Goal: Task Accomplishment & Management: Manage account settings

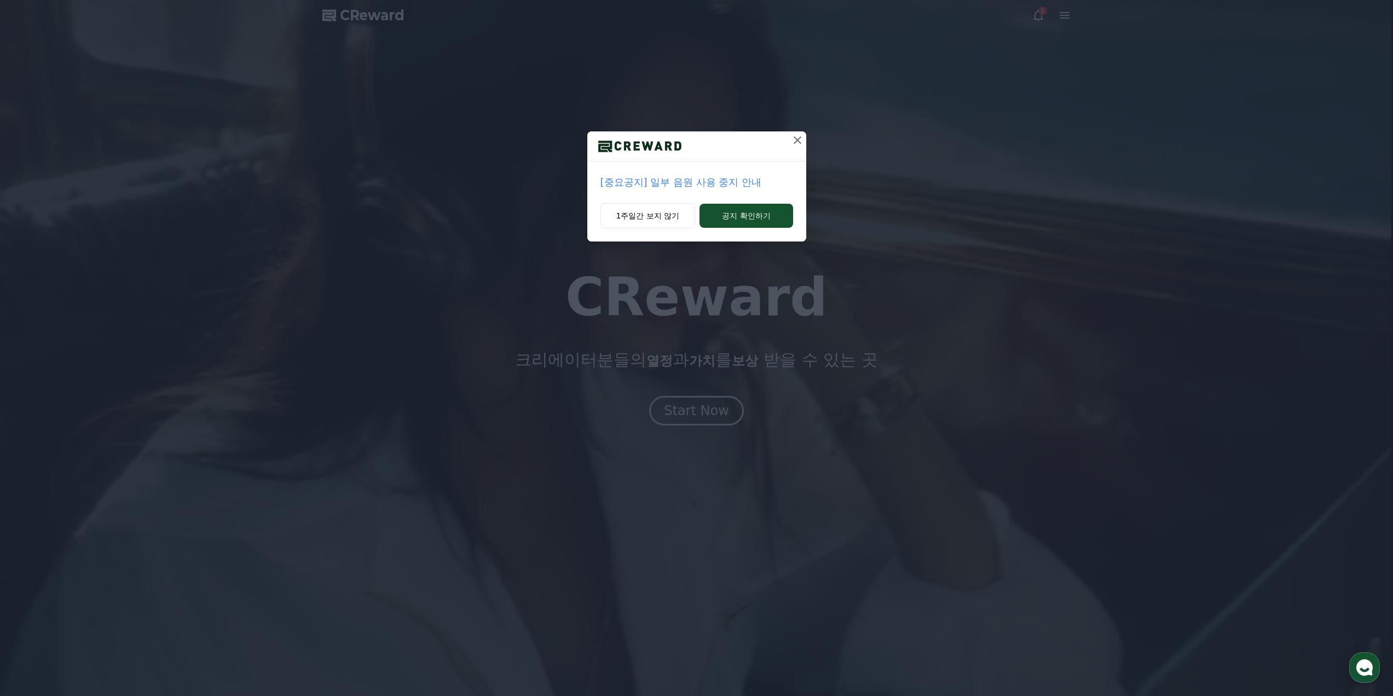
click at [797, 140] on icon at bounding box center [797, 140] width 13 height 13
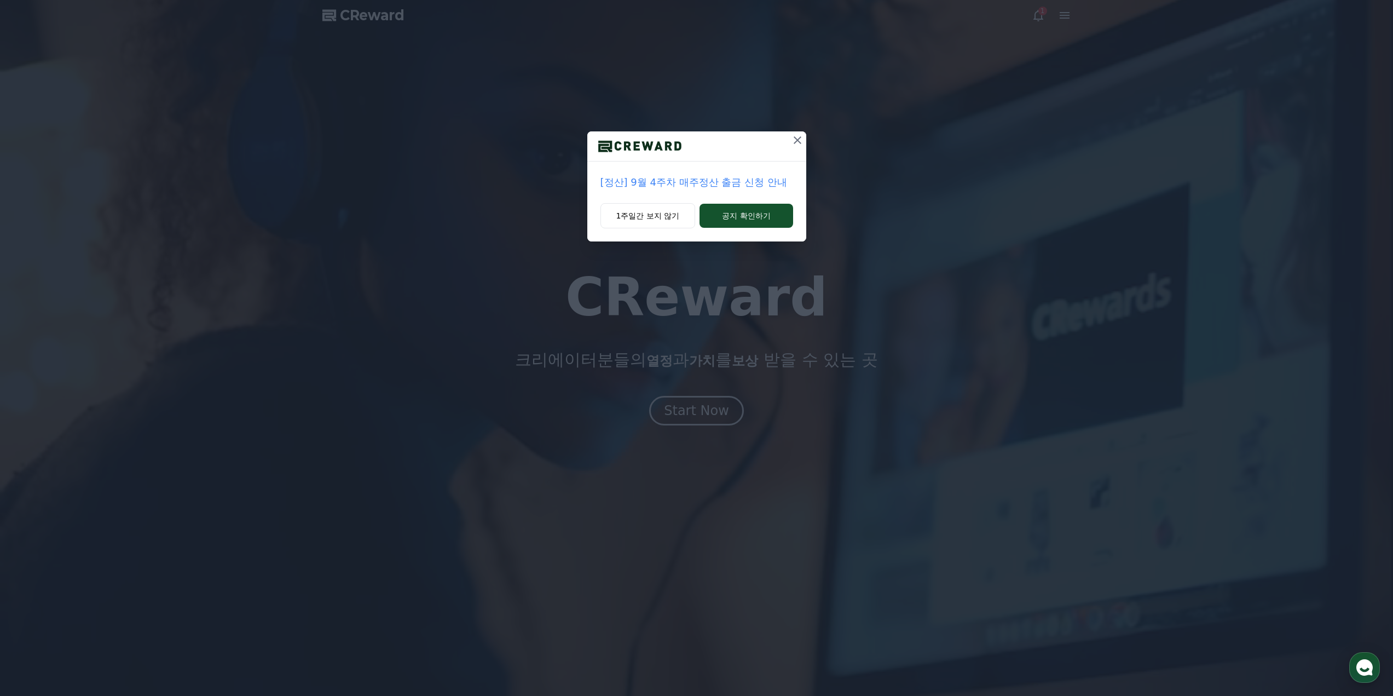
click at [797, 140] on icon at bounding box center [798, 140] width 8 height 8
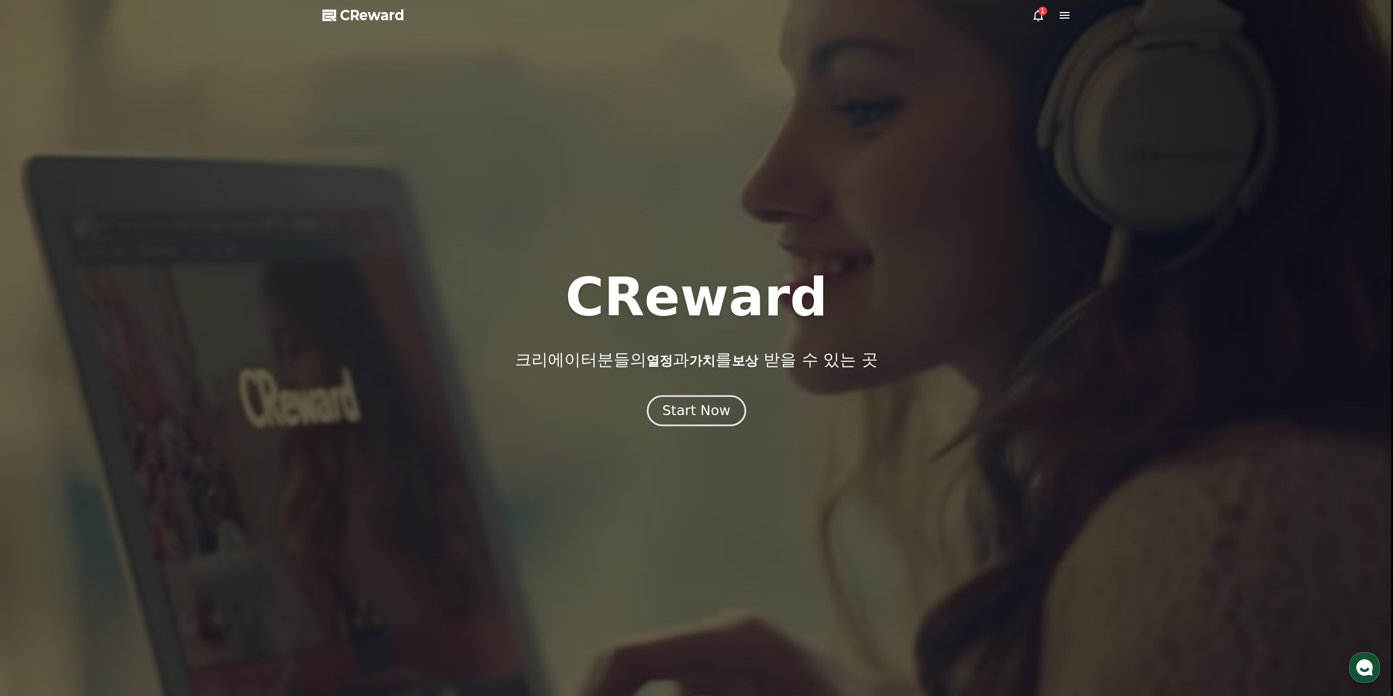
click at [685, 416] on div "Start Now" at bounding box center [696, 410] width 68 height 19
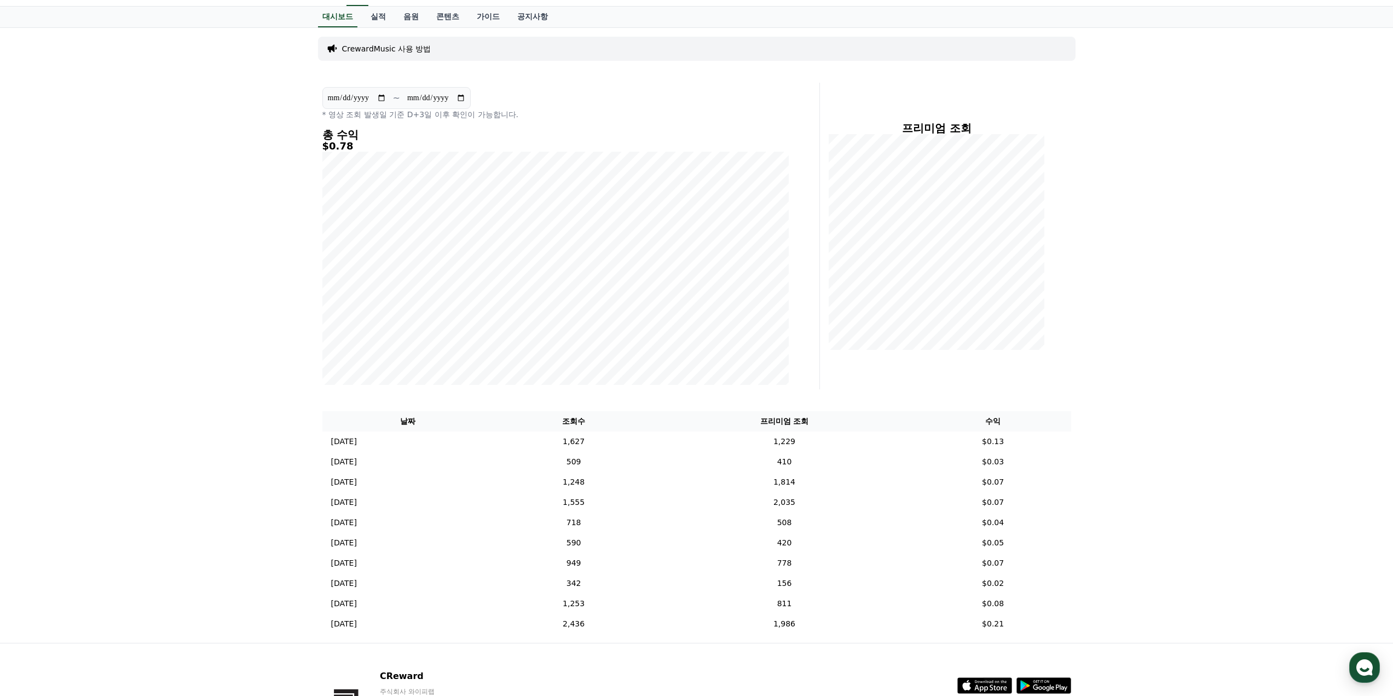
scroll to position [55, 0]
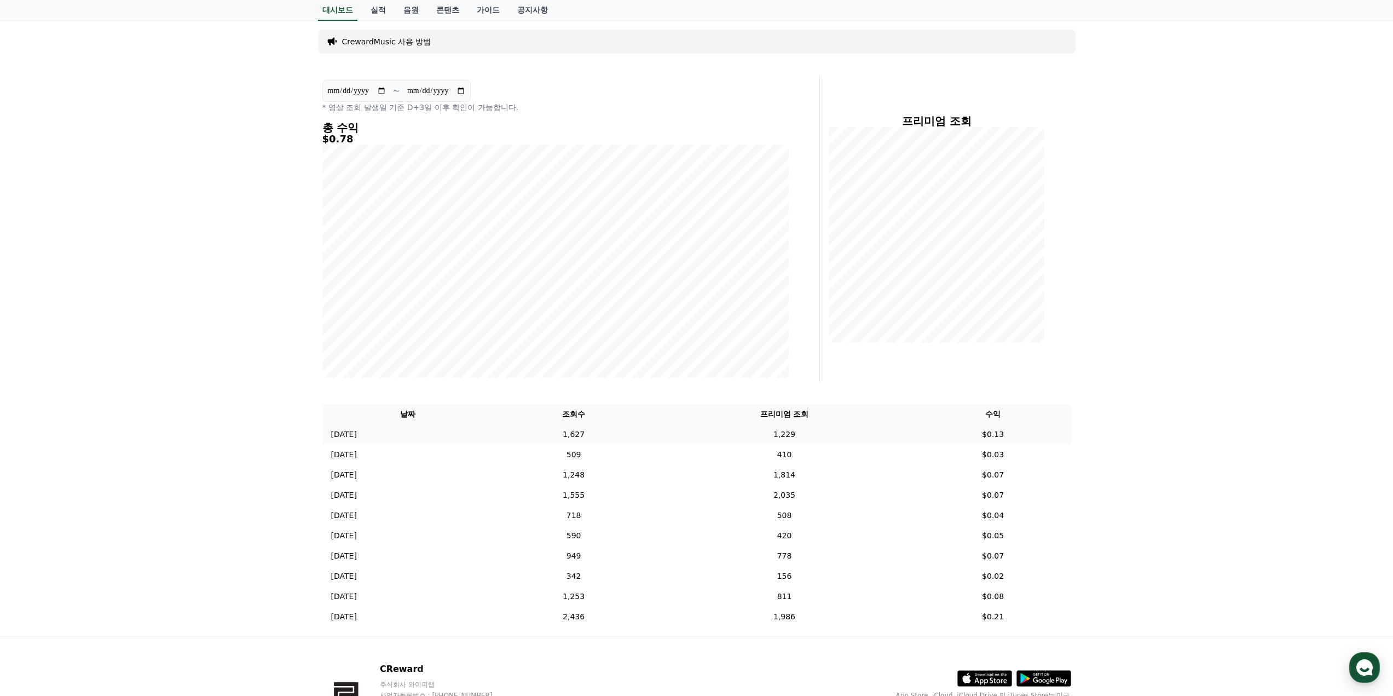
click at [817, 435] on td "1,229" at bounding box center [784, 434] width 261 height 20
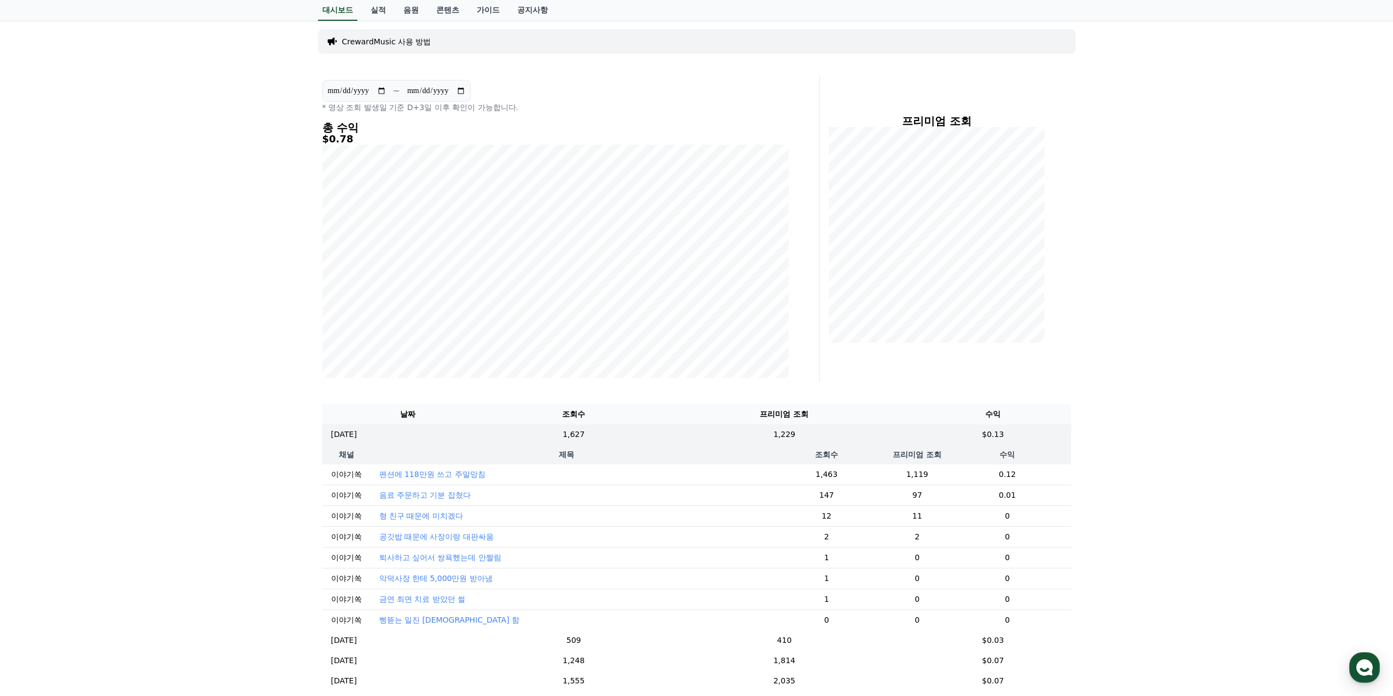
click at [1130, 355] on div "**********" at bounding box center [696, 421] width 1393 height 800
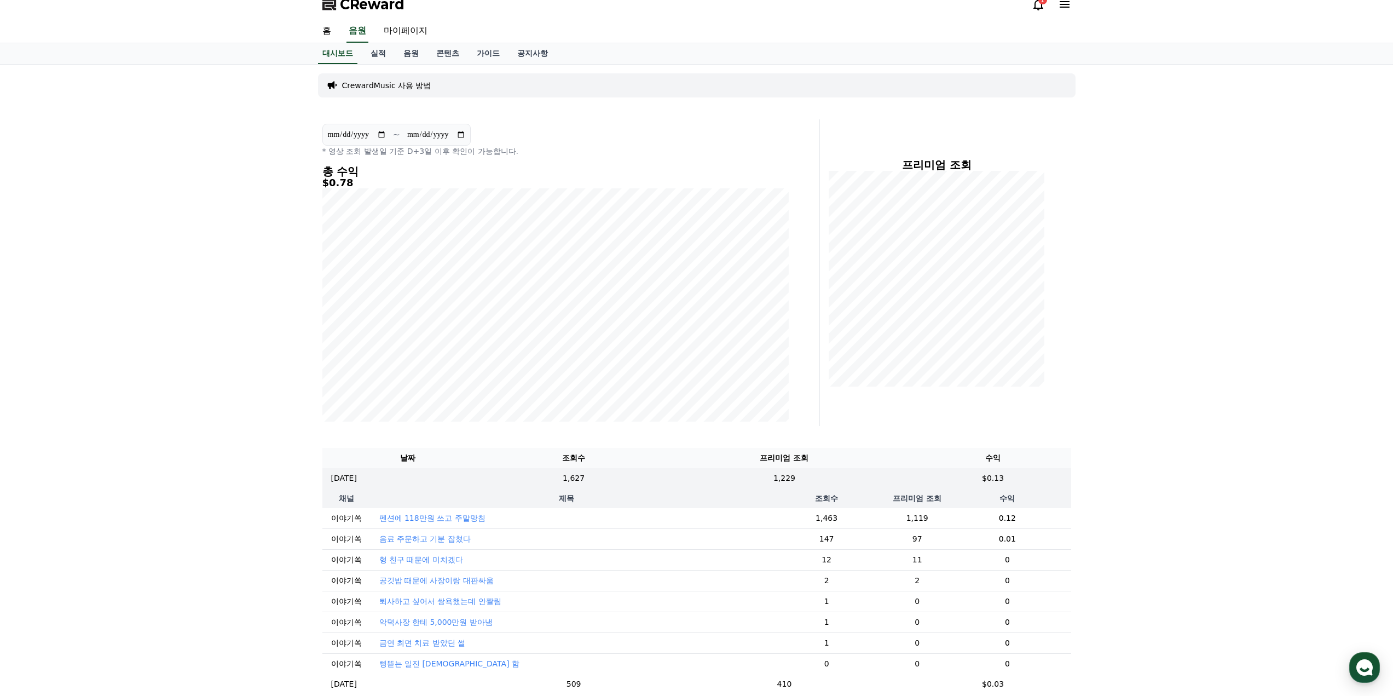
scroll to position [0, 0]
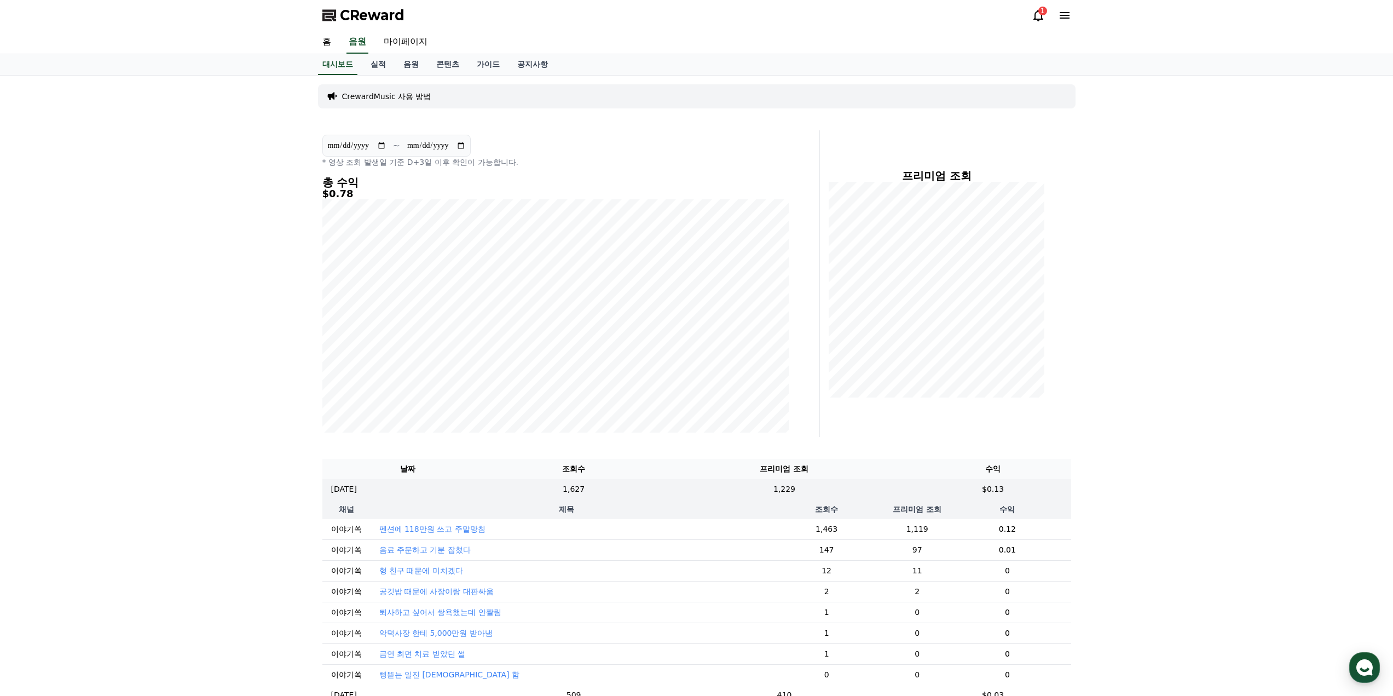
click at [342, 195] on h5 "$0.78" at bounding box center [555, 193] width 466 height 11
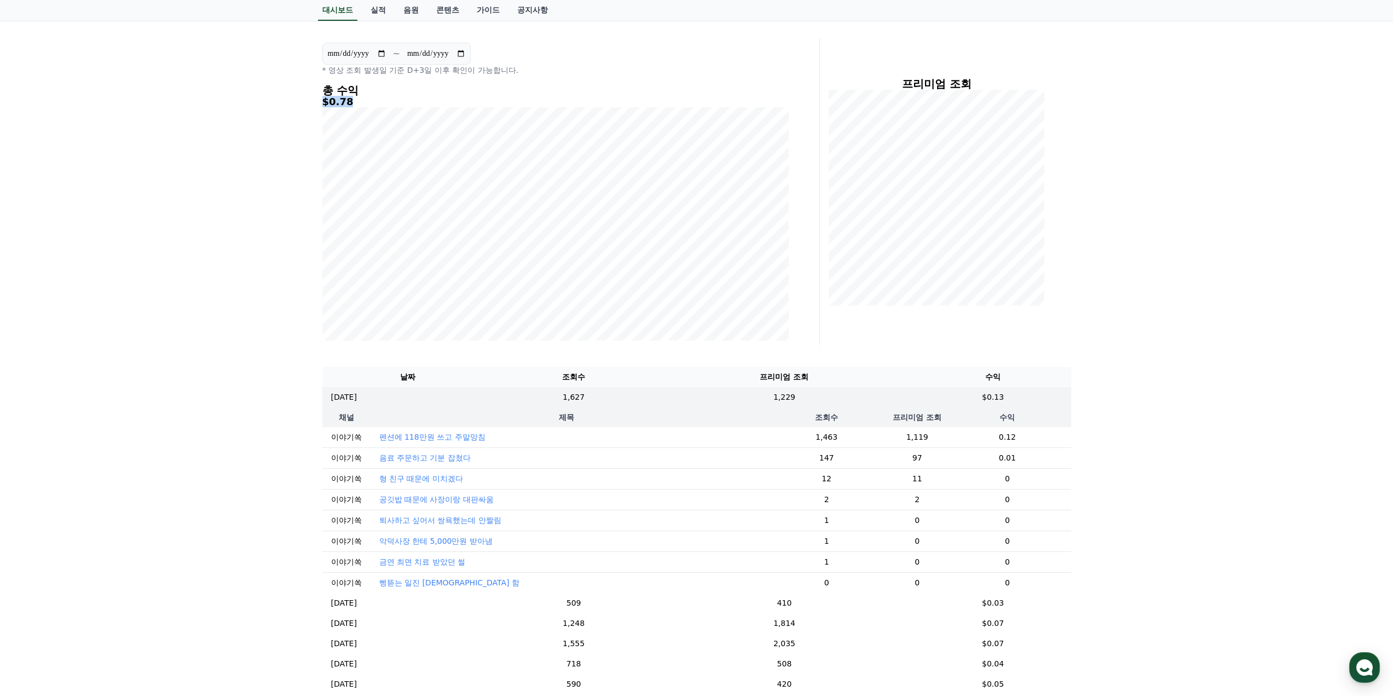
scroll to position [109, 0]
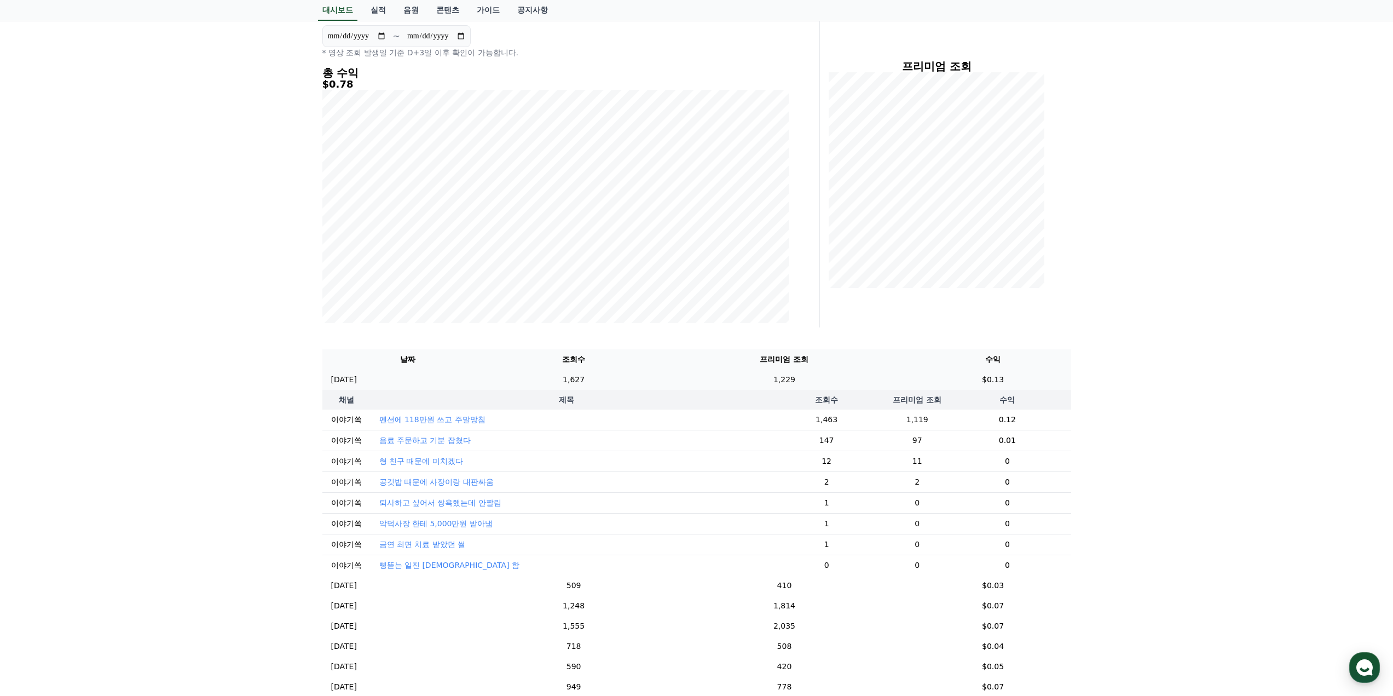
click at [857, 380] on td "1,229" at bounding box center [784, 380] width 261 height 20
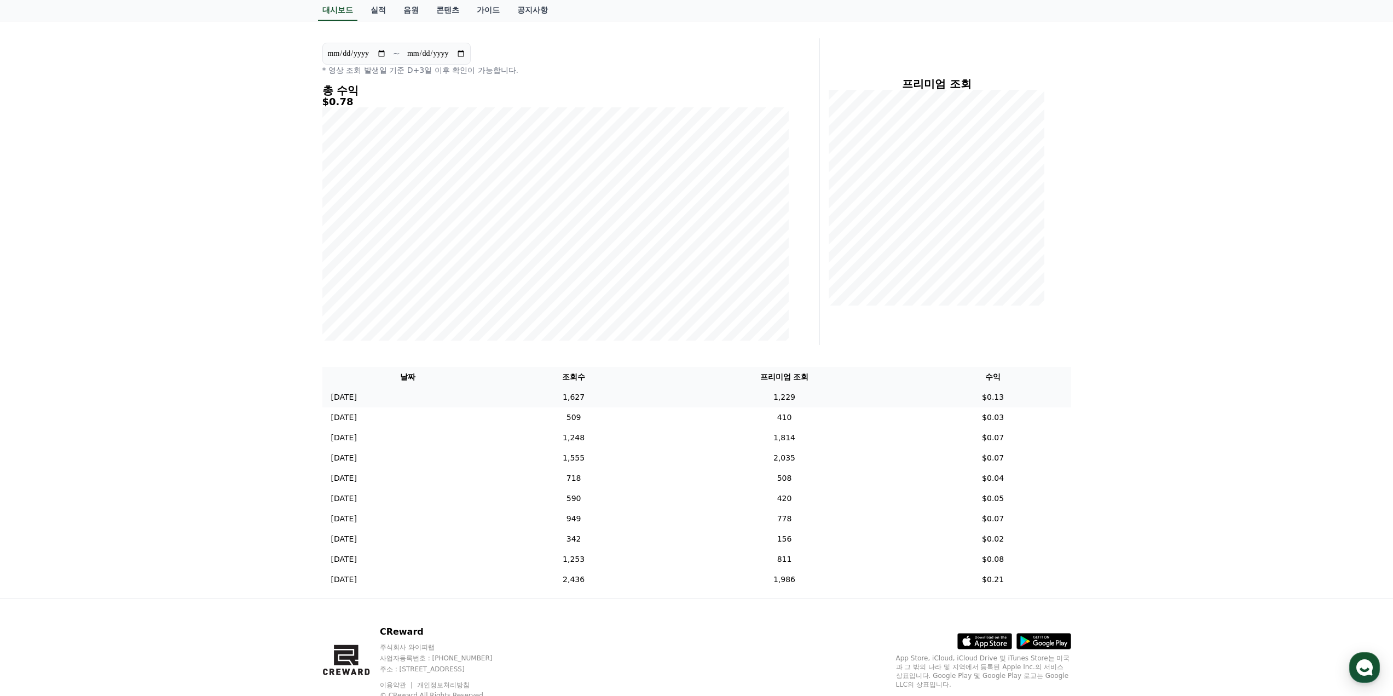
scroll to position [55, 0]
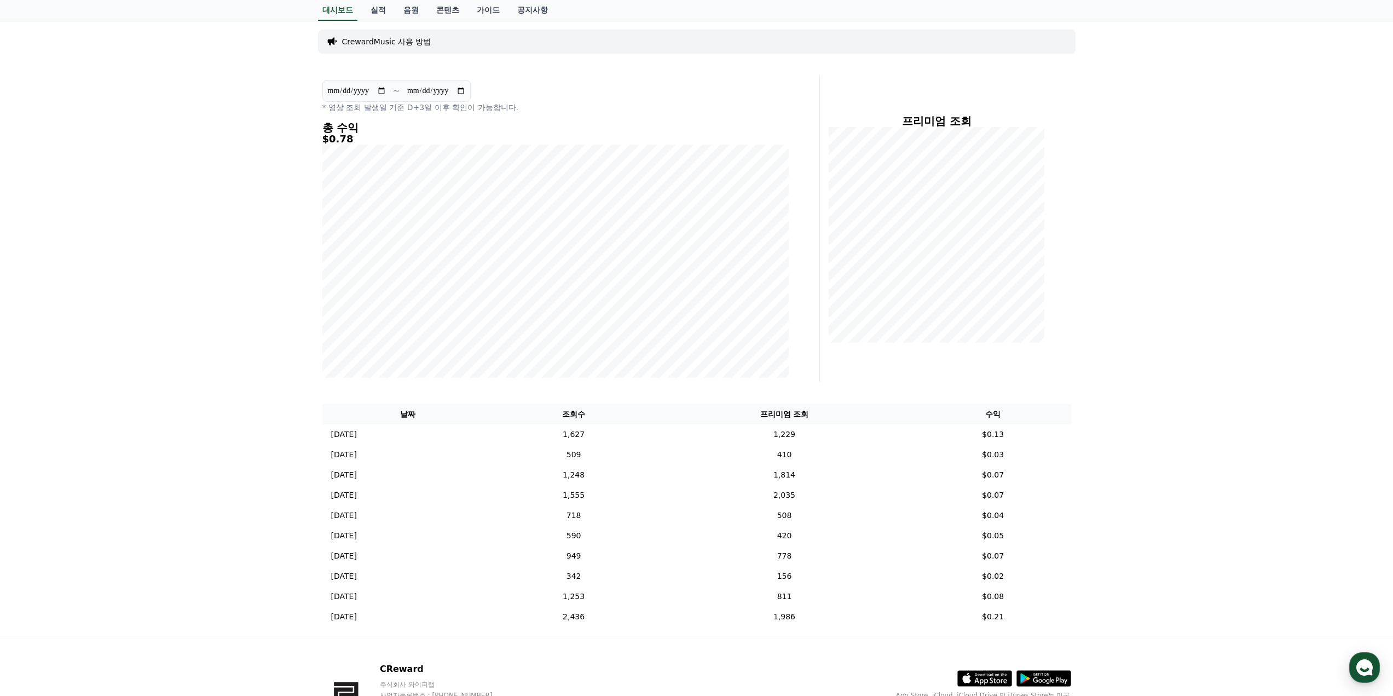
click at [341, 142] on h5 "$0.78" at bounding box center [555, 139] width 466 height 11
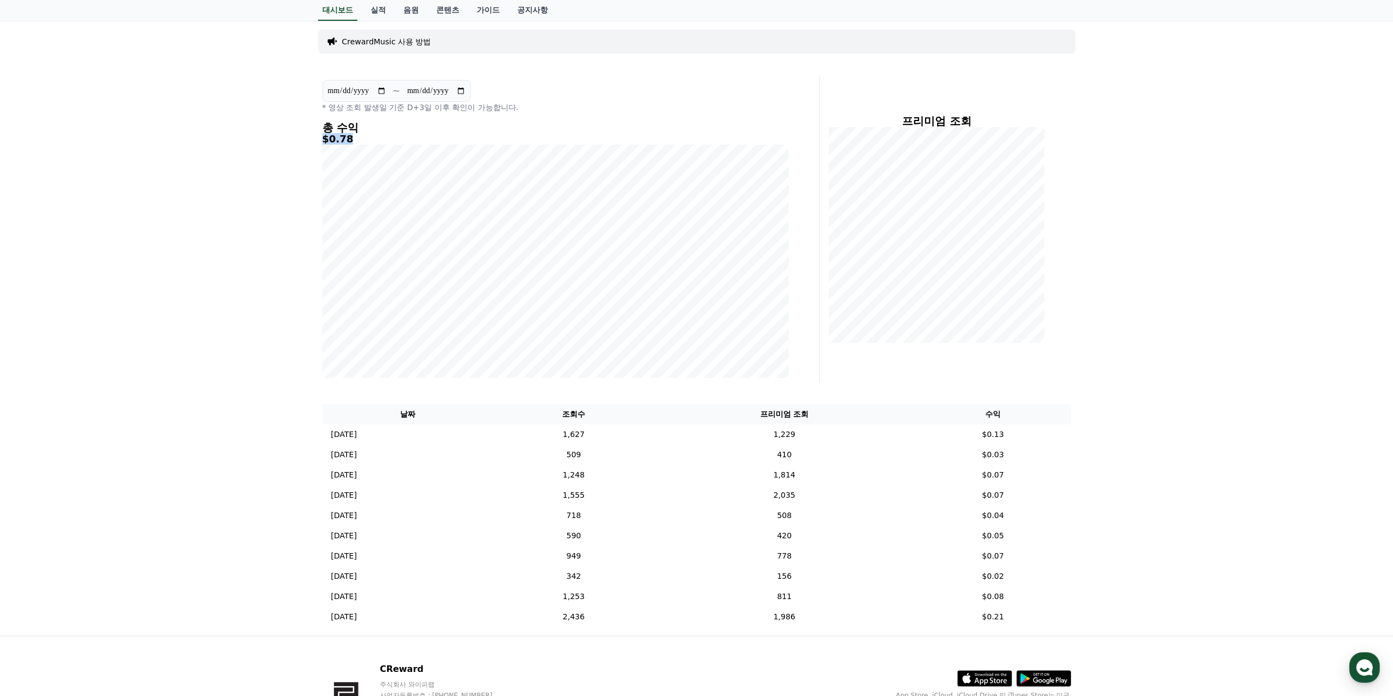
click at [341, 142] on h5 "$0.78" at bounding box center [555, 139] width 466 height 11
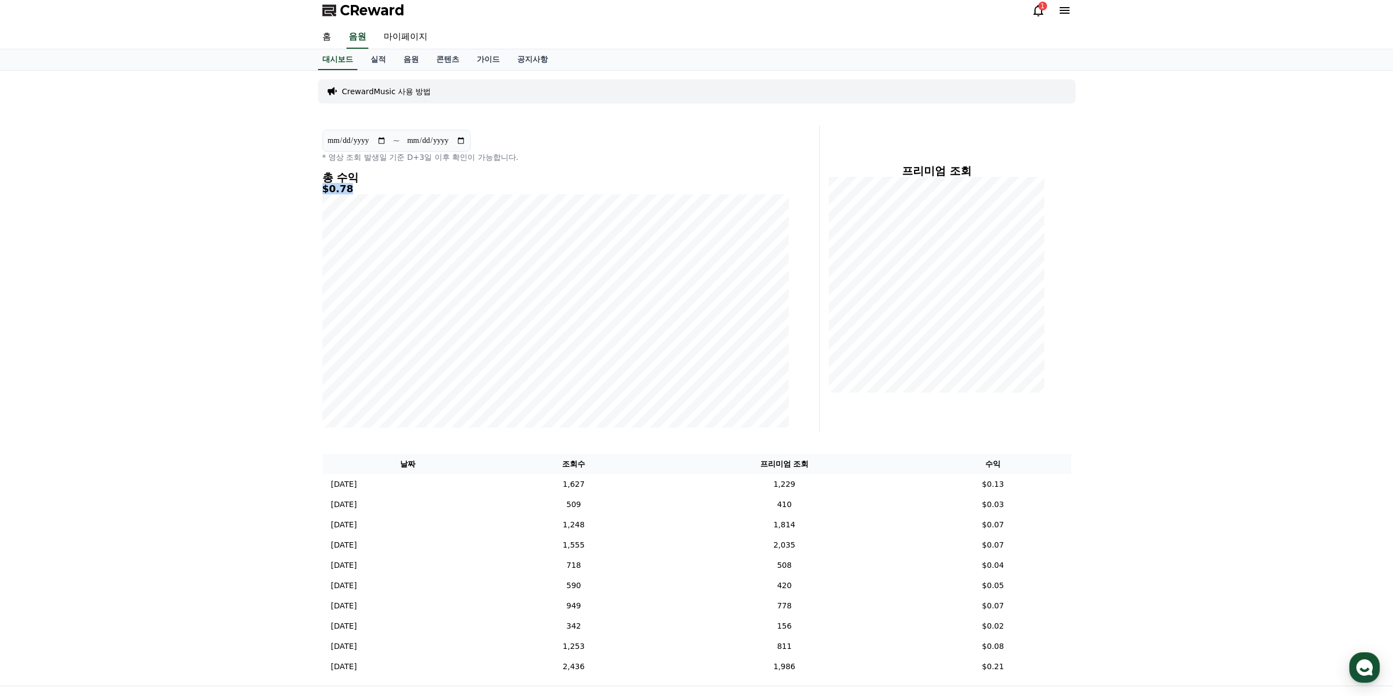
scroll to position [0, 0]
